Goal: Information Seeking & Learning: Understand process/instructions

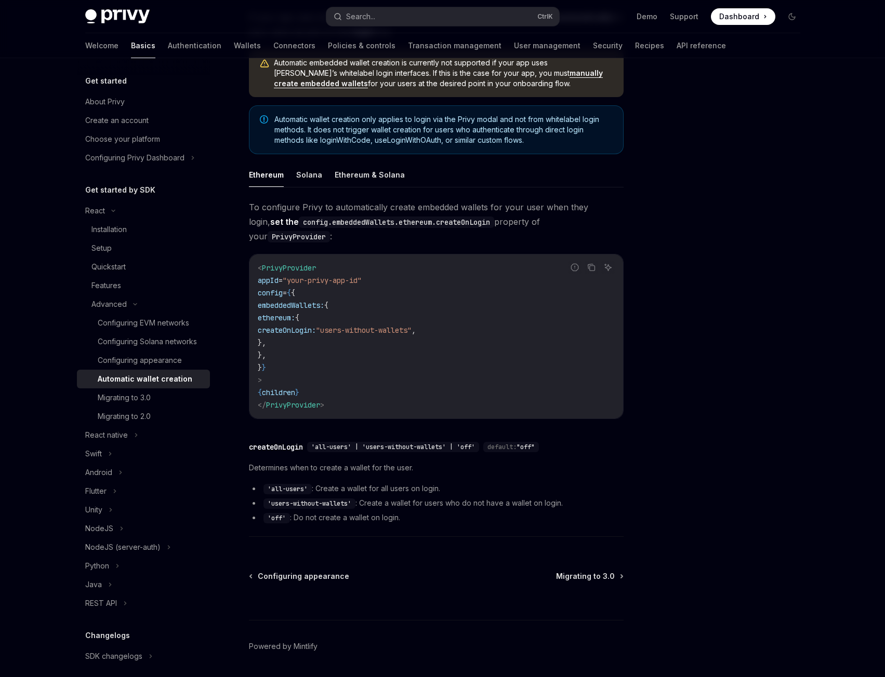
scroll to position [139, 0]
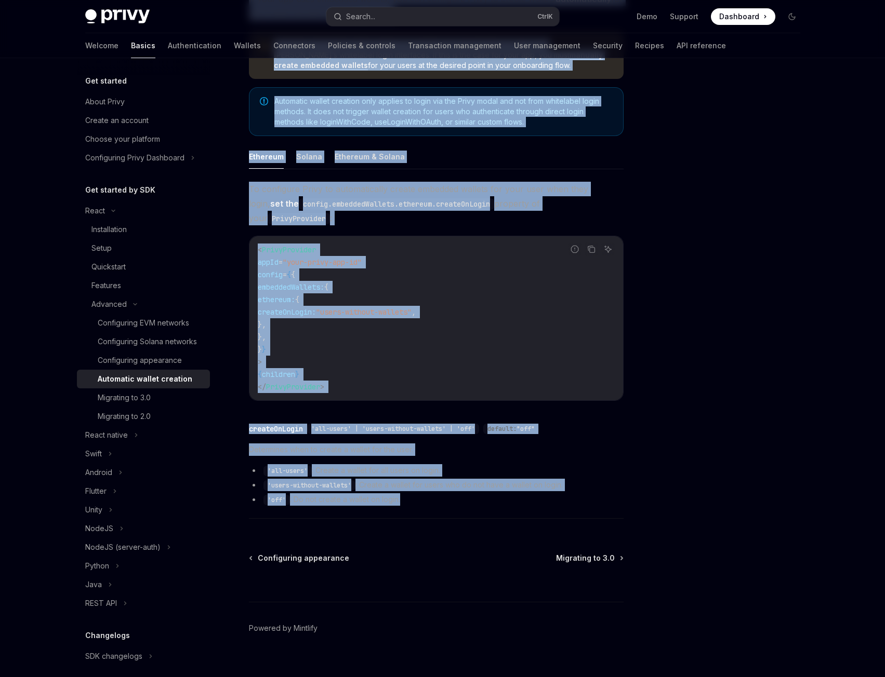
drag, startPoint x: 246, startPoint y: 83, endPoint x: 482, endPoint y: 484, distance: 465.0
click at [482, 484] on div "Advanced Automatic wallet creation OpenAI Open in ChatGPT OpenAI Open in ChatGP…" at bounding box center [339, 316] width 574 height 752
copy div "Loremips Dolorsita consec adipisci ElitSE Doei te InciDID UtlaBO Etdo ma AliqUA…"
click at [620, 423] on div "​ createOnLogin 'all-users' | 'users-without-wallets' | 'off' default: "off"" at bounding box center [436, 429] width 375 height 12
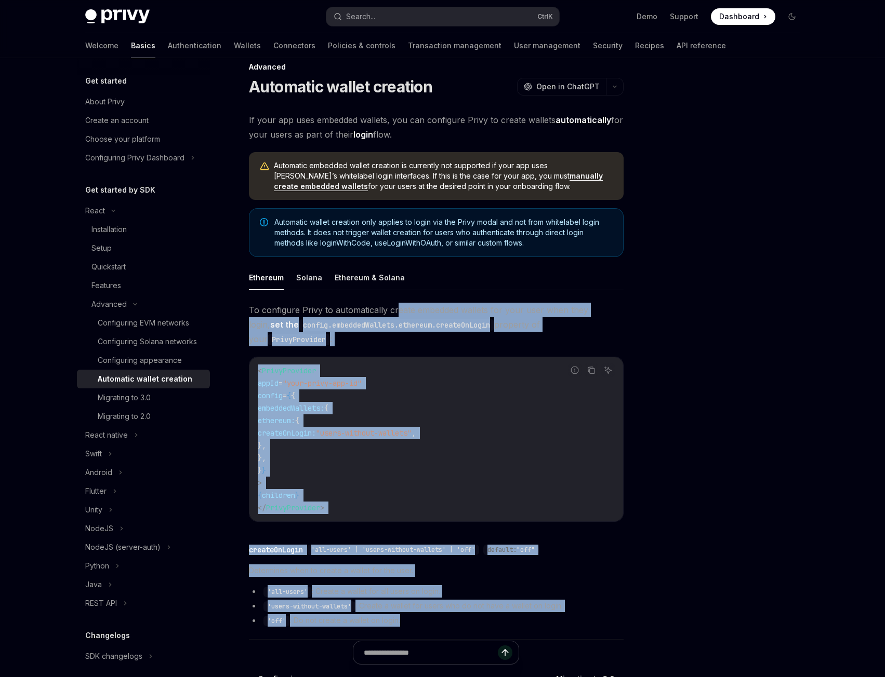
scroll to position [0, 0]
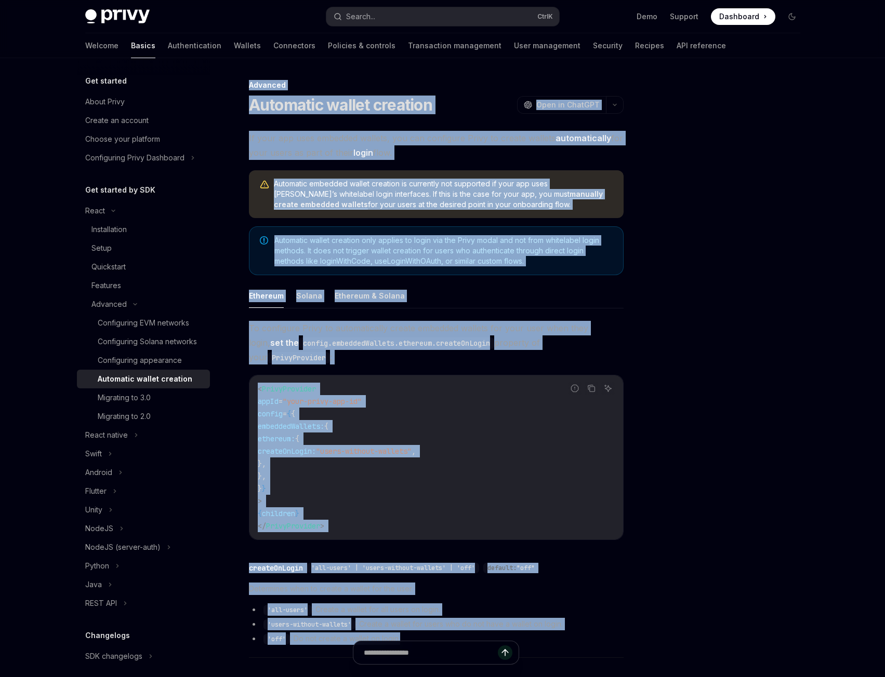
drag, startPoint x: 459, startPoint y: 486, endPoint x: 245, endPoint y: 76, distance: 462.1
click at [245, 76] on div "Advanced Automatic wallet creation OpenAI Open in ChatGPT OpenAI Open in ChatGP…" at bounding box center [442, 444] width 731 height 773
copy div "Loremips Dolorsita consec adipisci ElitSE Doei te InciDID UtlaBO Etdo ma AliqUA…"
click at [381, 193] on span "Automatic embedded wallet creation is currently not supported if your app uses …" at bounding box center [443, 194] width 339 height 31
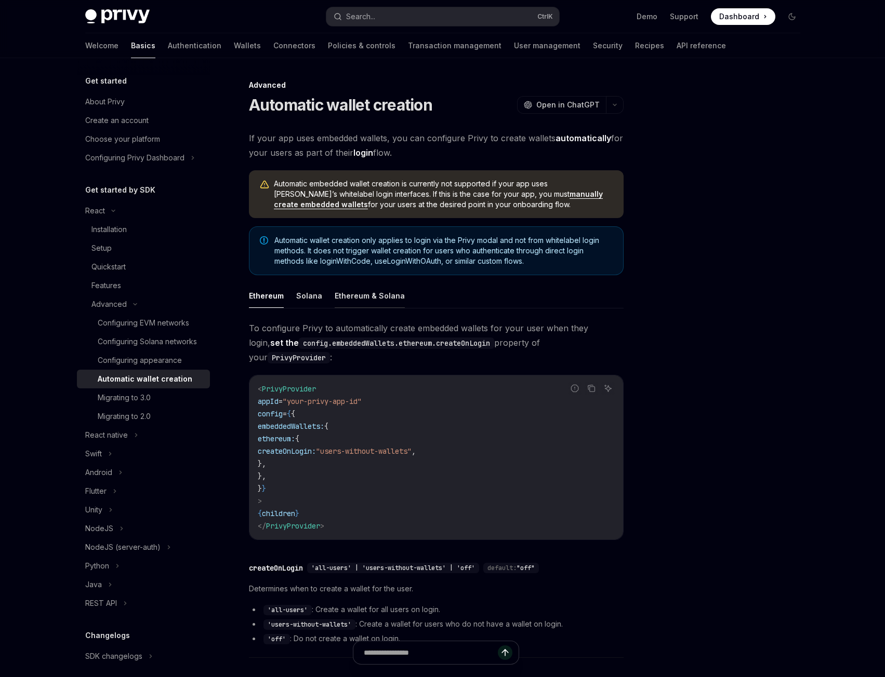
click at [349, 292] on button "Ethereum & Solana" at bounding box center [370, 296] width 70 height 24
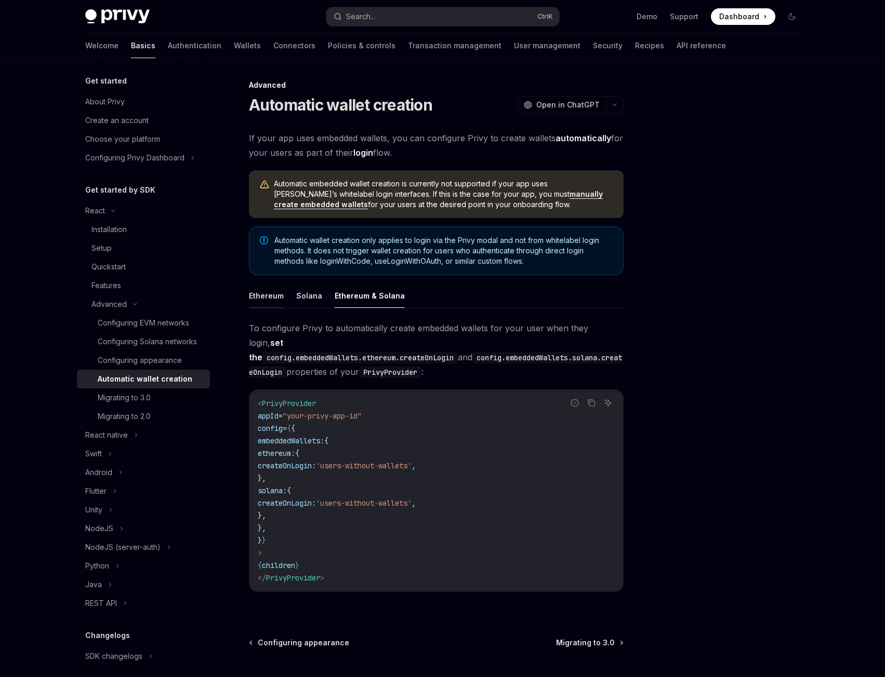
click at [265, 294] on button "Ethereum" at bounding box center [266, 296] width 35 height 24
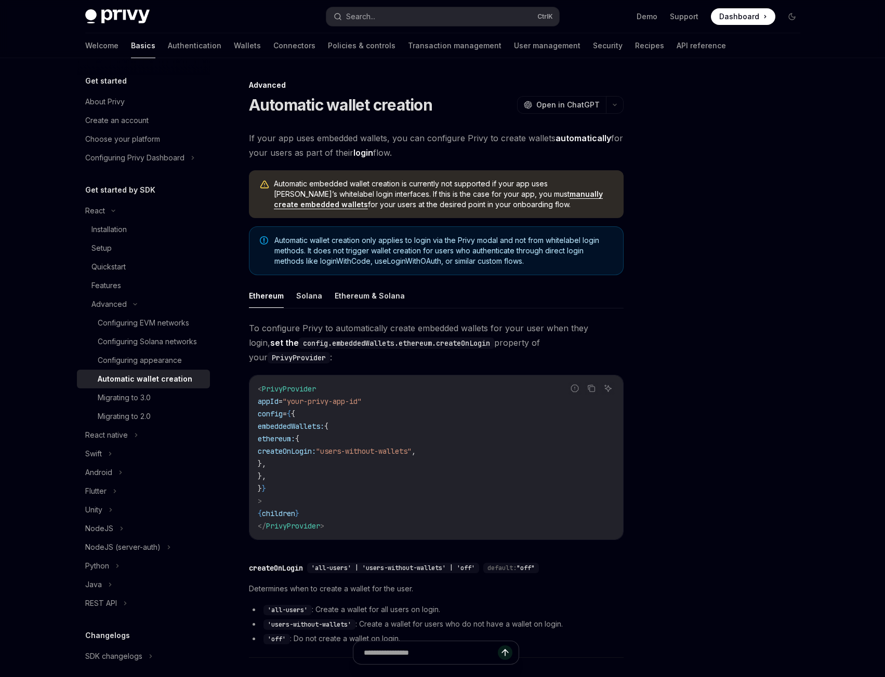
type textarea "*"
